Goal: Task Accomplishment & Management: Manage account settings

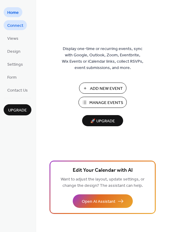
click at [16, 23] on span "Connect" at bounding box center [15, 26] width 16 height 6
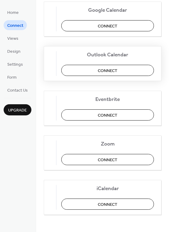
scroll to position [127, 0]
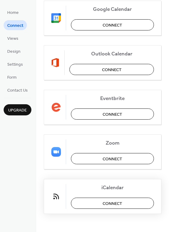
click at [110, 203] on span "Connect" at bounding box center [113, 204] width 20 height 6
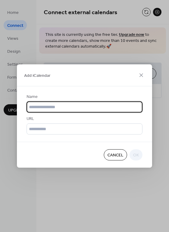
scroll to position [0, 0]
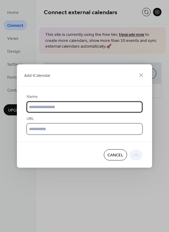
drag, startPoint x: 55, startPoint y: 105, endPoint x: 43, endPoint y: 132, distance: 29.2
click at [43, 132] on input "text" at bounding box center [85, 129] width 116 height 11
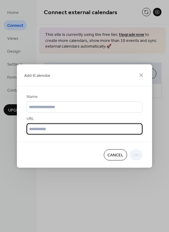
paste input "**********"
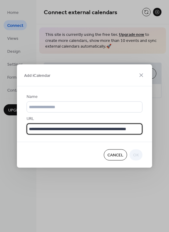
scroll to position [0, 15]
type input "**********"
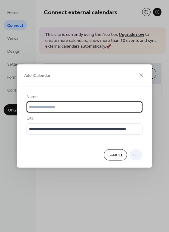
click at [47, 106] on input "text" at bounding box center [85, 107] width 116 height 11
type input "*"
click at [78, 107] on input "**********" at bounding box center [85, 107] width 116 height 11
type input "**********"
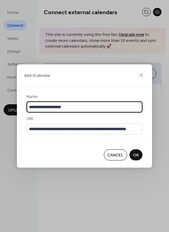
click at [136, 154] on span "OK" at bounding box center [136, 155] width 6 height 6
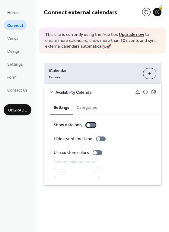
click at [88, 126] on div at bounding box center [89, 125] width 4 height 4
click at [93, 125] on div at bounding box center [93, 125] width 4 height 4
click at [93, 125] on div at bounding box center [91, 125] width 10 height 5
click at [88, 125] on div at bounding box center [91, 125] width 10 height 5
click at [95, 174] on div at bounding box center [77, 172] width 46 height 11
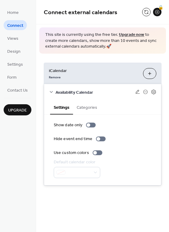
click at [124, 148] on div "Show date only Hide event end time Use custom colors Default calendar color" at bounding box center [103, 150] width 98 height 56
click at [94, 153] on div at bounding box center [95, 153] width 4 height 4
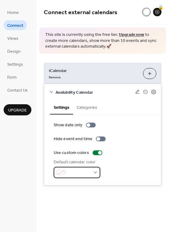
click at [95, 173] on div at bounding box center [77, 172] width 46 height 11
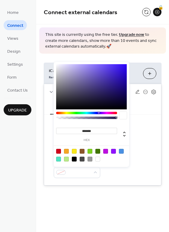
click at [73, 159] on div at bounding box center [74, 159] width 5 height 5
click at [107, 151] on div at bounding box center [105, 151] width 5 height 5
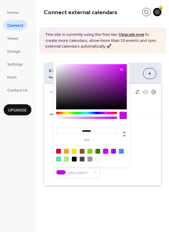
click at [98, 150] on div at bounding box center [97, 151] width 5 height 5
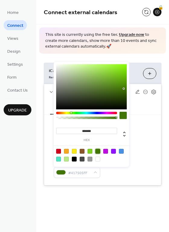
click at [121, 151] on div at bounding box center [121, 151] width 5 height 5
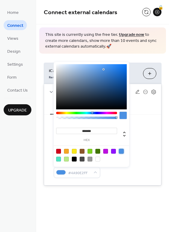
click at [98, 151] on div at bounding box center [97, 151] width 5 height 5
type input "*******"
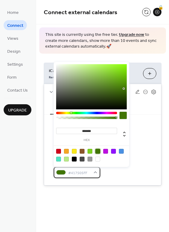
click at [96, 174] on div "#417505FF" at bounding box center [77, 172] width 46 height 11
click at [150, 141] on div "Hide event end time" at bounding box center [103, 139] width 98 height 6
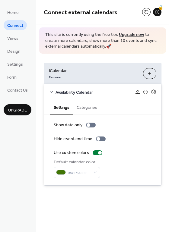
click at [136, 92] on icon at bounding box center [138, 92] width 4 height 4
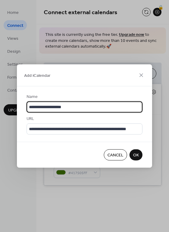
click at [116, 156] on span "Cancel" at bounding box center [115, 155] width 16 height 6
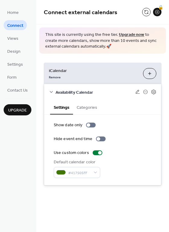
click at [88, 108] on button "Categories" at bounding box center [87, 107] width 28 height 14
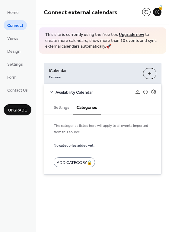
click at [62, 108] on button "Settings" at bounding box center [61, 107] width 23 height 14
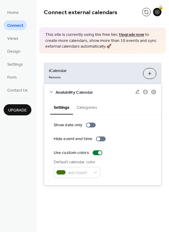
click at [145, 93] on icon at bounding box center [145, 92] width 5 height 5
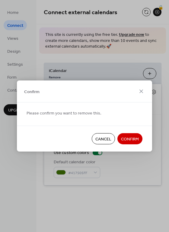
click at [104, 140] on span "Cancel" at bounding box center [103, 139] width 16 height 6
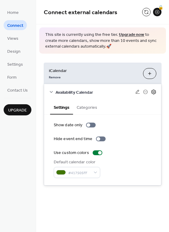
click at [155, 92] on icon at bounding box center [153, 91] width 5 height 5
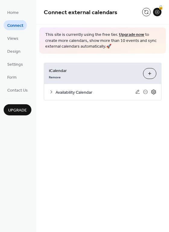
click at [155, 92] on icon at bounding box center [153, 91] width 5 height 5
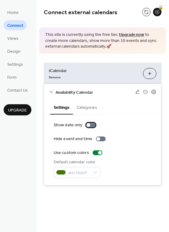
click at [90, 125] on div at bounding box center [91, 125] width 10 height 5
click at [15, 40] on span "Views" at bounding box center [12, 39] width 11 height 6
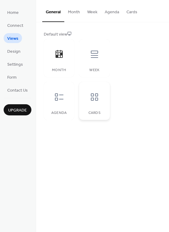
click at [97, 101] on icon at bounding box center [95, 97] width 10 height 10
click at [95, 55] on icon at bounding box center [94, 54] width 7 height 7
click at [57, 56] on icon at bounding box center [59, 54] width 7 height 8
click at [76, 12] on button "Month" at bounding box center [73, 10] width 19 height 21
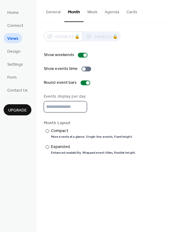
click at [82, 105] on input "*" at bounding box center [65, 106] width 43 height 11
click at [81, 108] on input "*" at bounding box center [65, 106] width 43 height 11
type input "*"
click at [81, 110] on input "*" at bounding box center [65, 106] width 43 height 11
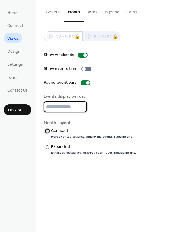
click at [48, 131] on div at bounding box center [48, 131] width 4 height 4
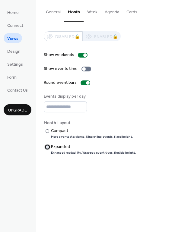
click at [47, 148] on div at bounding box center [48, 147] width 4 height 4
click at [93, 11] on button "Week" at bounding box center [93, 10] width 18 height 21
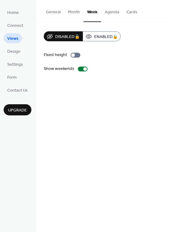
click at [72, 11] on button "Month" at bounding box center [73, 10] width 19 height 21
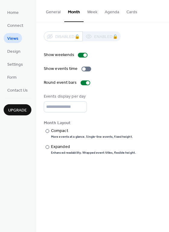
click at [112, 13] on button "Agenda" at bounding box center [112, 10] width 22 height 21
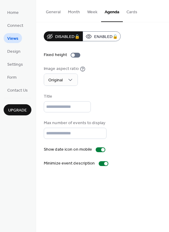
click at [73, 12] on button "Month" at bounding box center [73, 10] width 19 height 21
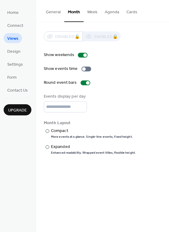
click at [106, 12] on button "Agenda" at bounding box center [112, 10] width 22 height 21
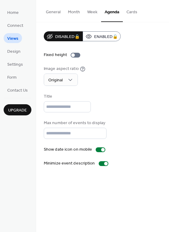
click at [132, 11] on button "Cards" at bounding box center [132, 10] width 18 height 21
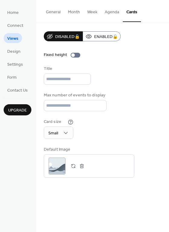
click at [93, 12] on button "Week" at bounding box center [93, 10] width 18 height 21
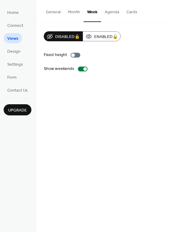
click at [75, 13] on button "Month" at bounding box center [73, 10] width 19 height 21
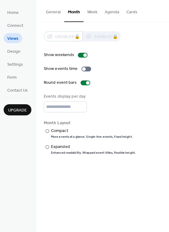
click at [137, 71] on div "Show events time" at bounding box center [103, 69] width 118 height 6
click at [13, 14] on span "Home" at bounding box center [12, 13] width 11 height 6
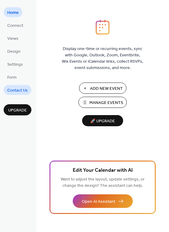
click at [19, 90] on span "Contact Us" at bounding box center [17, 91] width 21 height 6
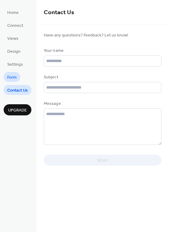
click at [12, 76] on span "Form" at bounding box center [11, 78] width 9 height 6
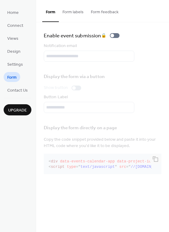
click at [73, 11] on button "Form labels" at bounding box center [73, 10] width 28 height 21
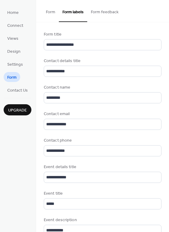
click at [53, 11] on button "Form" at bounding box center [50, 10] width 17 height 21
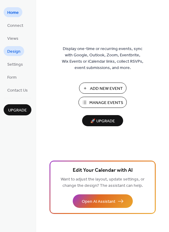
click at [13, 53] on span "Design" at bounding box center [13, 52] width 13 height 6
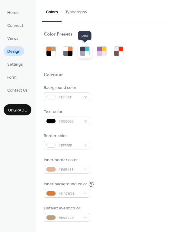
click at [85, 51] on div at bounding box center [87, 49] width 5 height 5
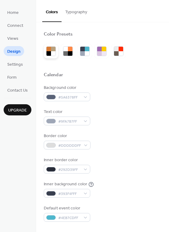
click at [50, 51] on div at bounding box center [48, 49] width 5 height 5
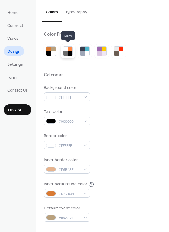
click at [68, 51] on div at bounding box center [70, 49] width 5 height 5
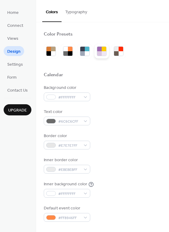
click at [102, 53] on div at bounding box center [104, 53] width 5 height 5
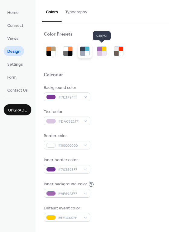
click at [83, 53] on div at bounding box center [82, 53] width 5 height 5
click at [120, 51] on div at bounding box center [121, 49] width 5 height 5
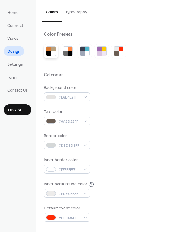
click at [50, 52] on div at bounding box center [48, 53] width 5 height 5
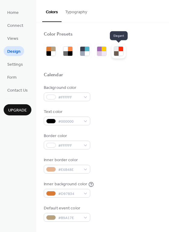
click at [120, 50] on div at bounding box center [121, 49] width 5 height 5
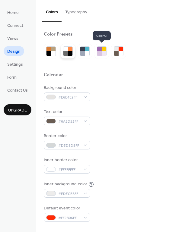
click at [68, 51] on div at bounding box center [65, 49] width 5 height 5
click at [115, 51] on div at bounding box center [116, 49] width 5 height 5
click at [67, 51] on div at bounding box center [65, 49] width 5 height 5
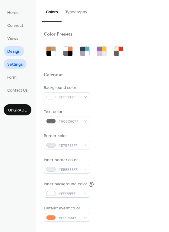
click at [16, 66] on span "Settings" at bounding box center [15, 65] width 16 height 6
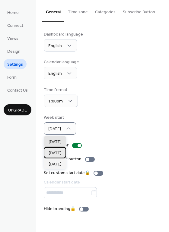
click at [55, 152] on span "Monday" at bounding box center [55, 153] width 13 height 6
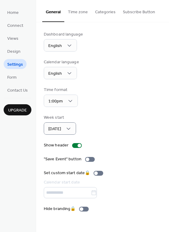
click at [115, 96] on div "Time format 1:00pm" at bounding box center [103, 97] width 118 height 20
click at [76, 13] on button "Time zone" at bounding box center [77, 10] width 27 height 21
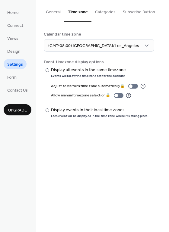
click at [104, 13] on button "Categories" at bounding box center [105, 10] width 28 height 21
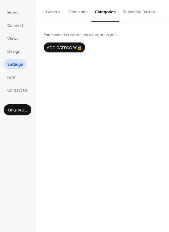
click at [132, 12] on button "Subscribe Button" at bounding box center [139, 10] width 40 height 21
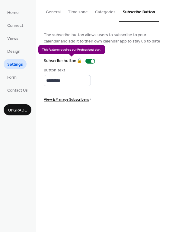
click at [92, 61] on div "Subscribe button 🔒" at bounding box center [71, 61] width 54 height 6
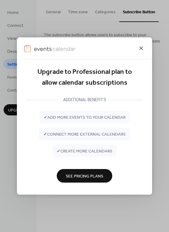
click at [138, 48] on icon at bounding box center [141, 48] width 7 height 7
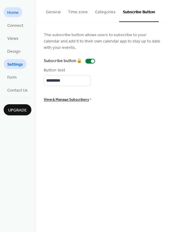
click at [17, 14] on span "Home" at bounding box center [12, 13] width 11 height 6
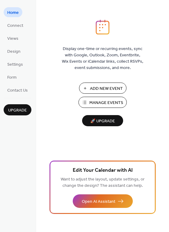
click at [11, 64] on span "Settings" at bounding box center [15, 65] width 16 height 6
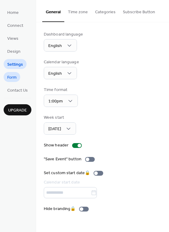
click at [13, 77] on span "Form" at bounding box center [11, 78] width 9 height 6
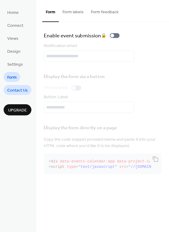
click at [14, 91] on span "Contact Us" at bounding box center [17, 91] width 21 height 6
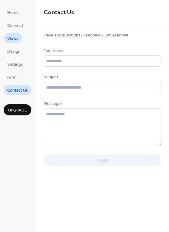
click at [14, 41] on span "Views" at bounding box center [12, 39] width 11 height 6
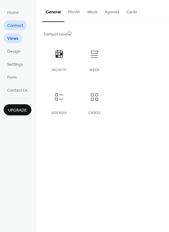
click at [15, 28] on span "Connect" at bounding box center [15, 26] width 16 height 6
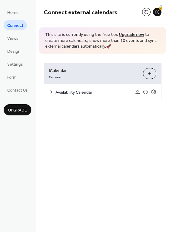
click at [51, 92] on icon at bounding box center [51, 92] width 5 height 5
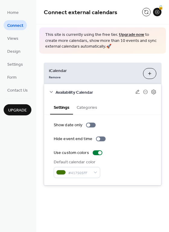
click at [91, 109] on button "Categories" at bounding box center [87, 107] width 28 height 14
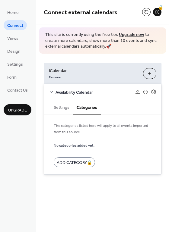
click at [60, 107] on button "Settings" at bounding box center [61, 107] width 23 height 14
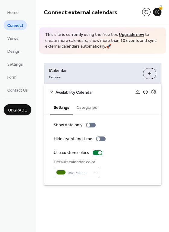
click at [145, 93] on icon at bounding box center [145, 92] width 5 height 5
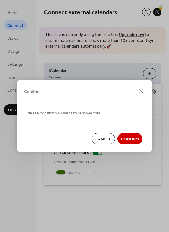
click at [101, 138] on span "Cancel" at bounding box center [103, 139] width 16 height 6
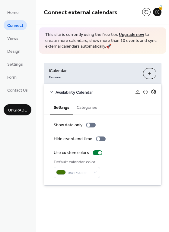
click at [154, 94] on icon at bounding box center [153, 92] width 5 height 5
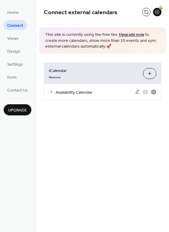
click at [154, 94] on icon at bounding box center [153, 92] width 5 height 5
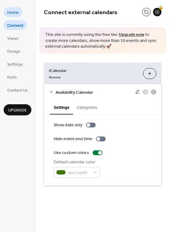
click at [16, 14] on span "Home" at bounding box center [12, 13] width 11 height 6
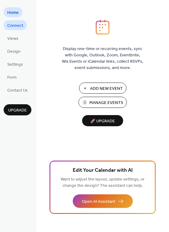
click at [18, 28] on span "Connect" at bounding box center [15, 26] width 16 height 6
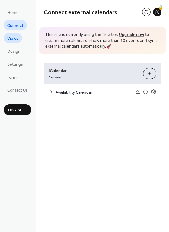
click at [15, 40] on span "Views" at bounding box center [12, 39] width 11 height 6
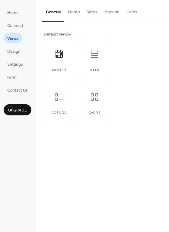
click at [75, 14] on button "Month" at bounding box center [73, 10] width 19 height 21
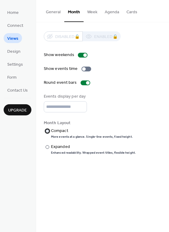
click at [47, 132] on div at bounding box center [48, 131] width 4 height 4
click at [47, 147] on div at bounding box center [48, 147] width 4 height 4
click at [47, 131] on div at bounding box center [48, 131] width 4 height 4
